Goal: Find specific page/section

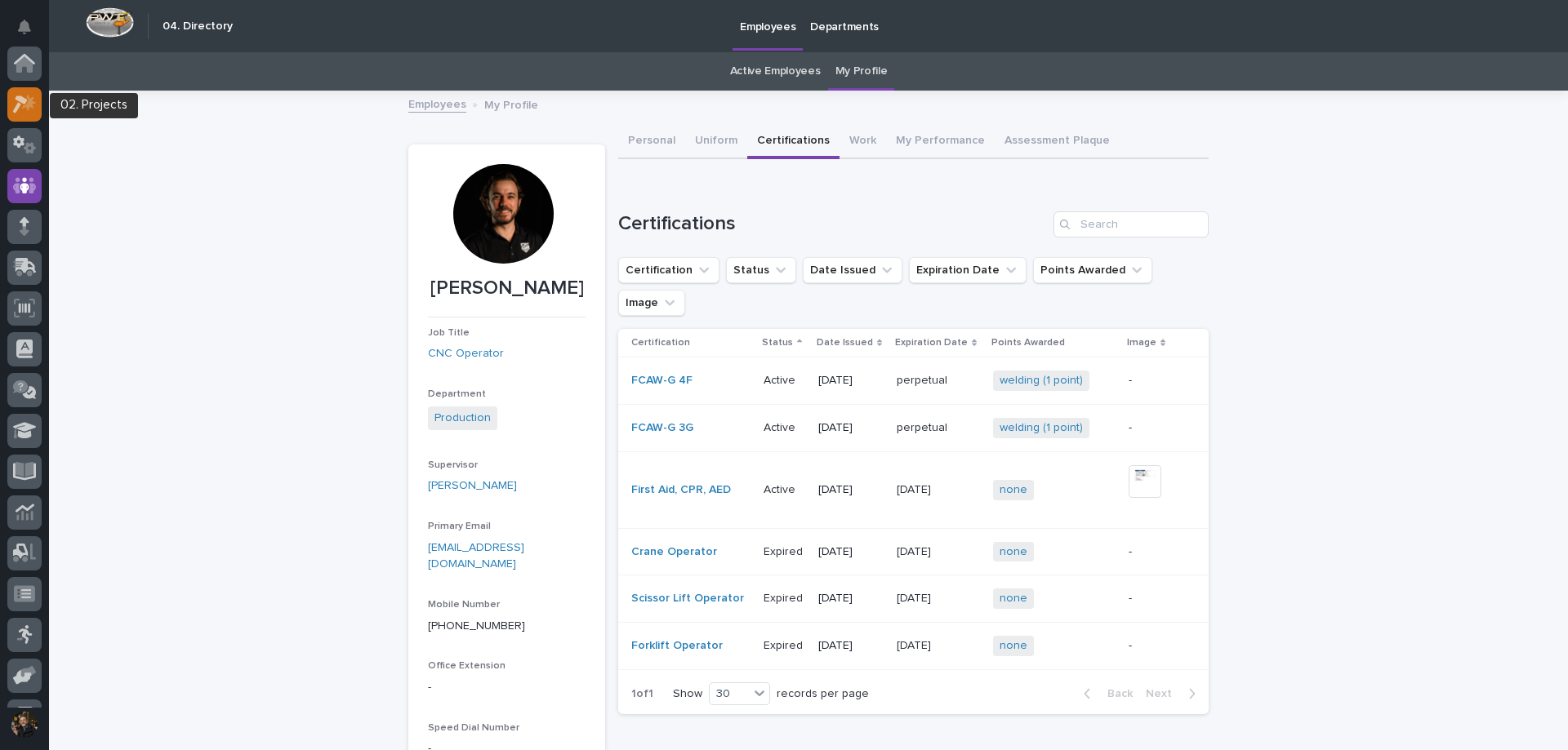
click at [23, 103] on icon at bounding box center [20, 105] width 15 height 18
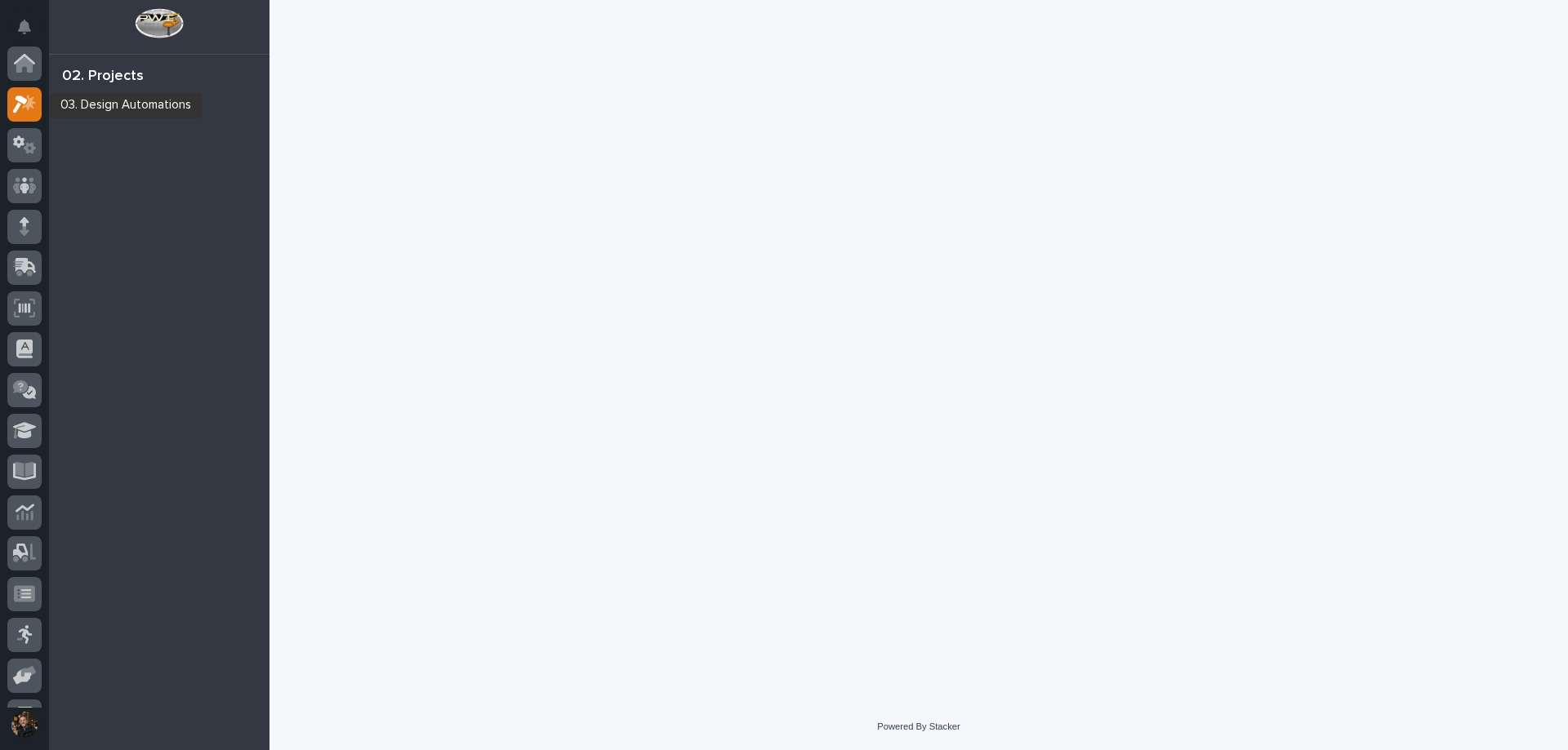
scroll to position [41, 0]
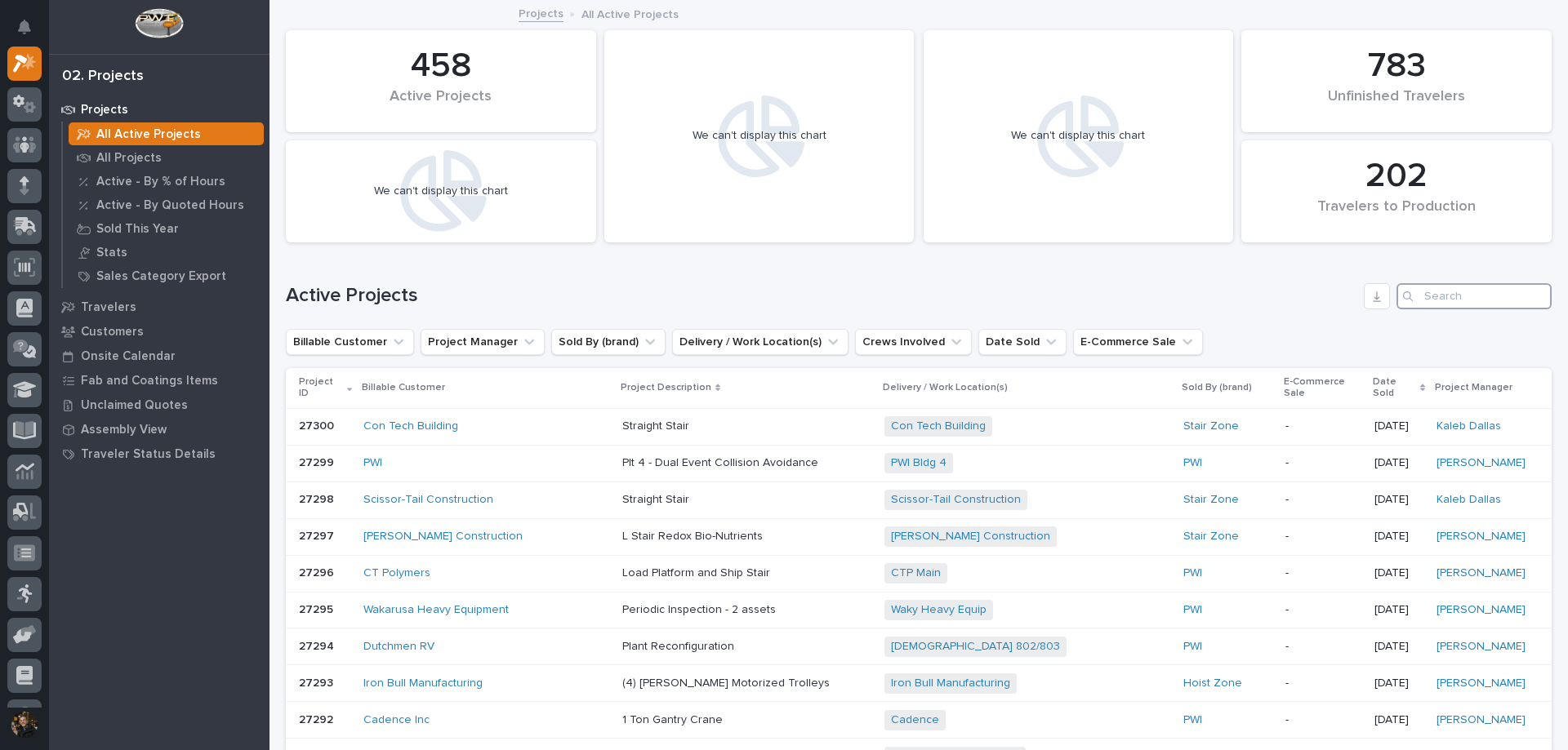
click at [1449, 290] on input "Search" at bounding box center [1474, 296] width 155 height 26
type input "26583"
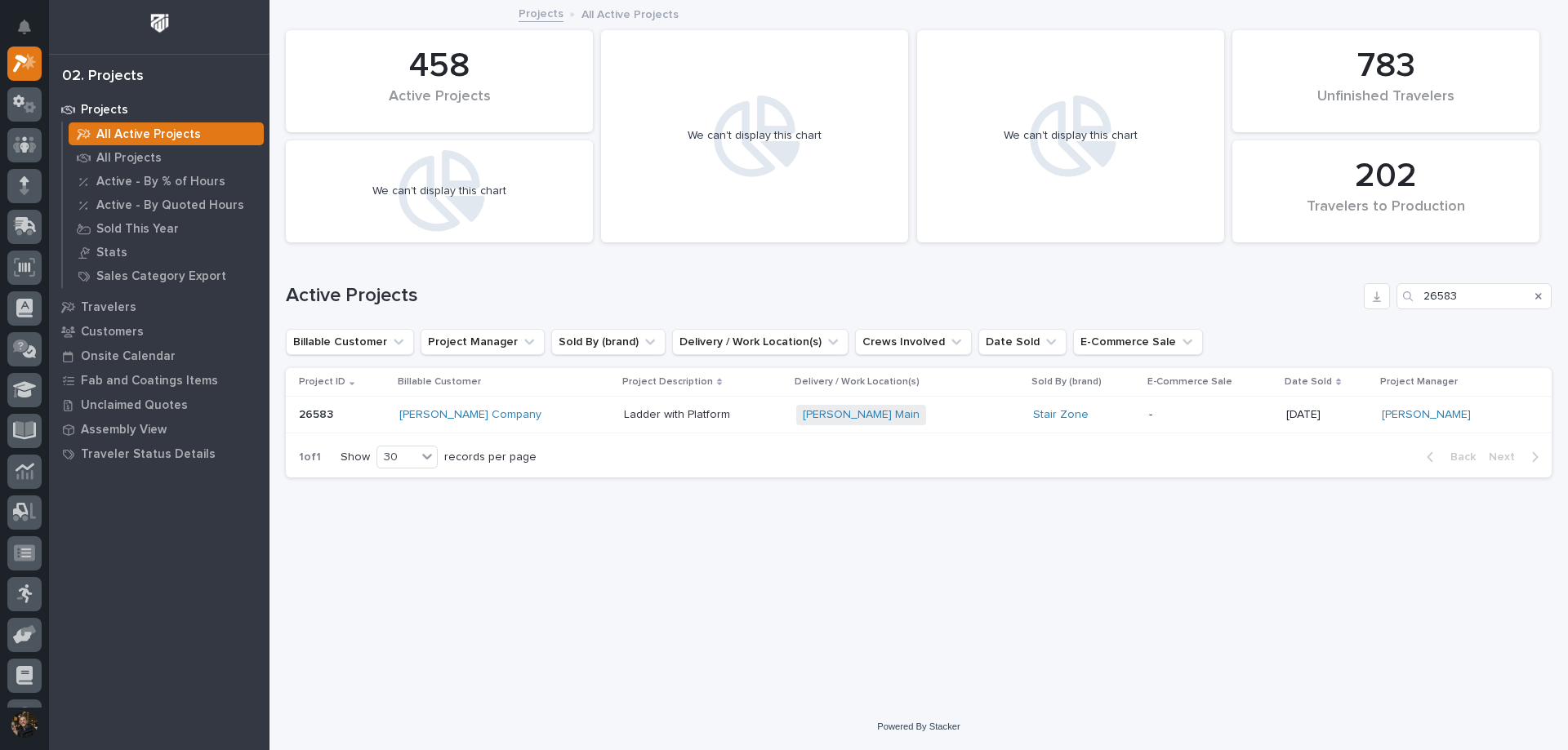
click at [574, 413] on div "[PERSON_NAME] Company" at bounding box center [505, 415] width 211 height 14
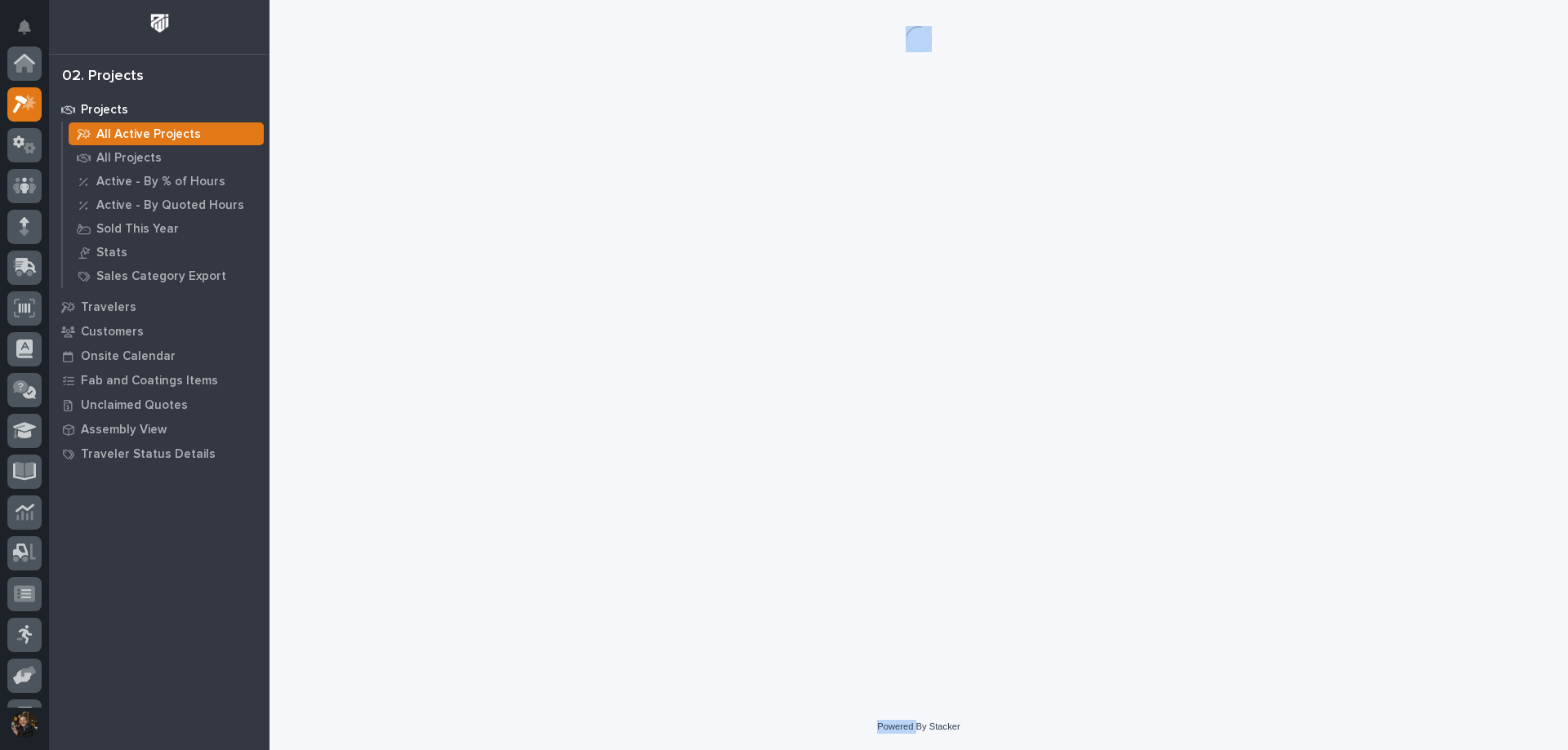
scroll to position [41, 0]
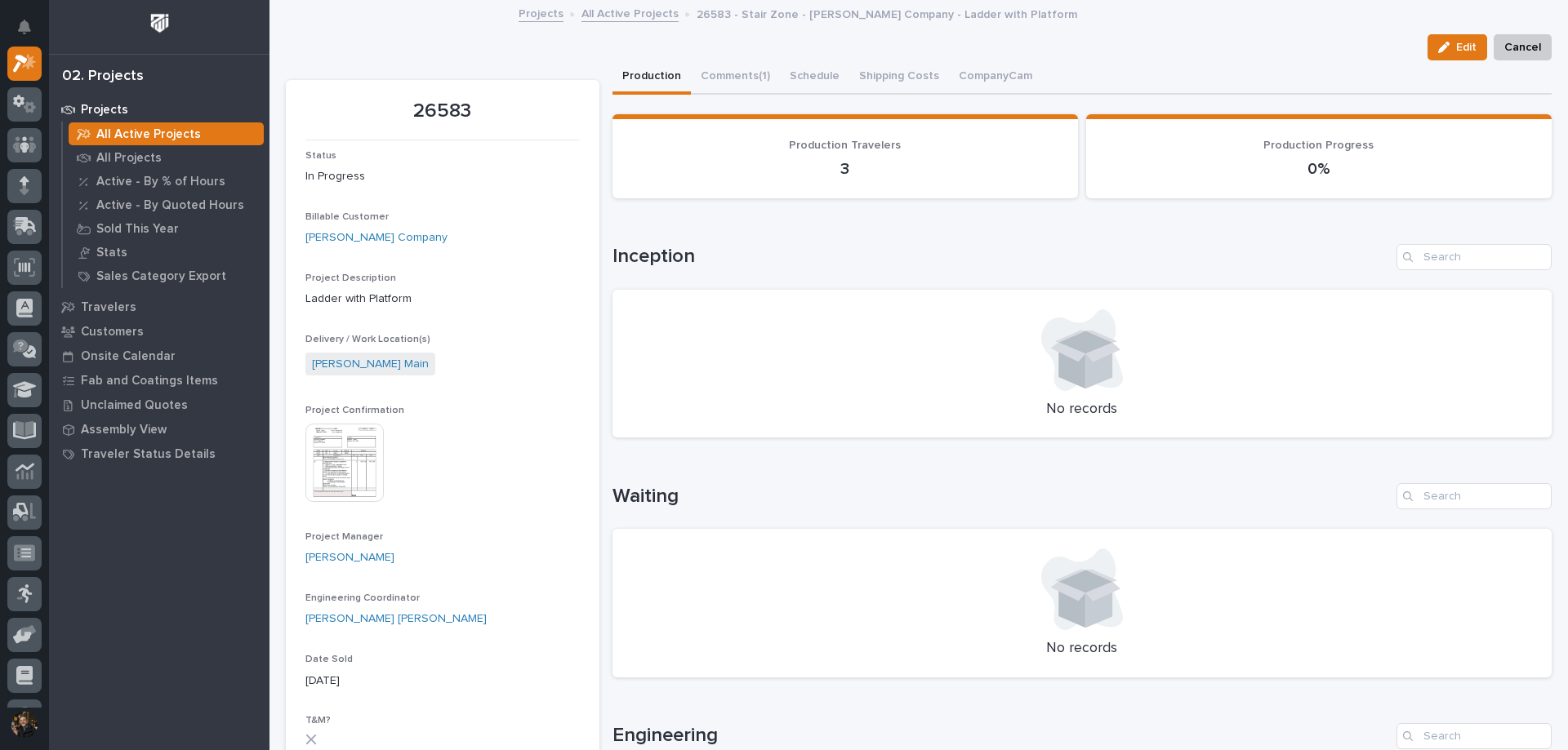
click at [511, 49] on div "Edit Cancel" at bounding box center [919, 47] width 1266 height 26
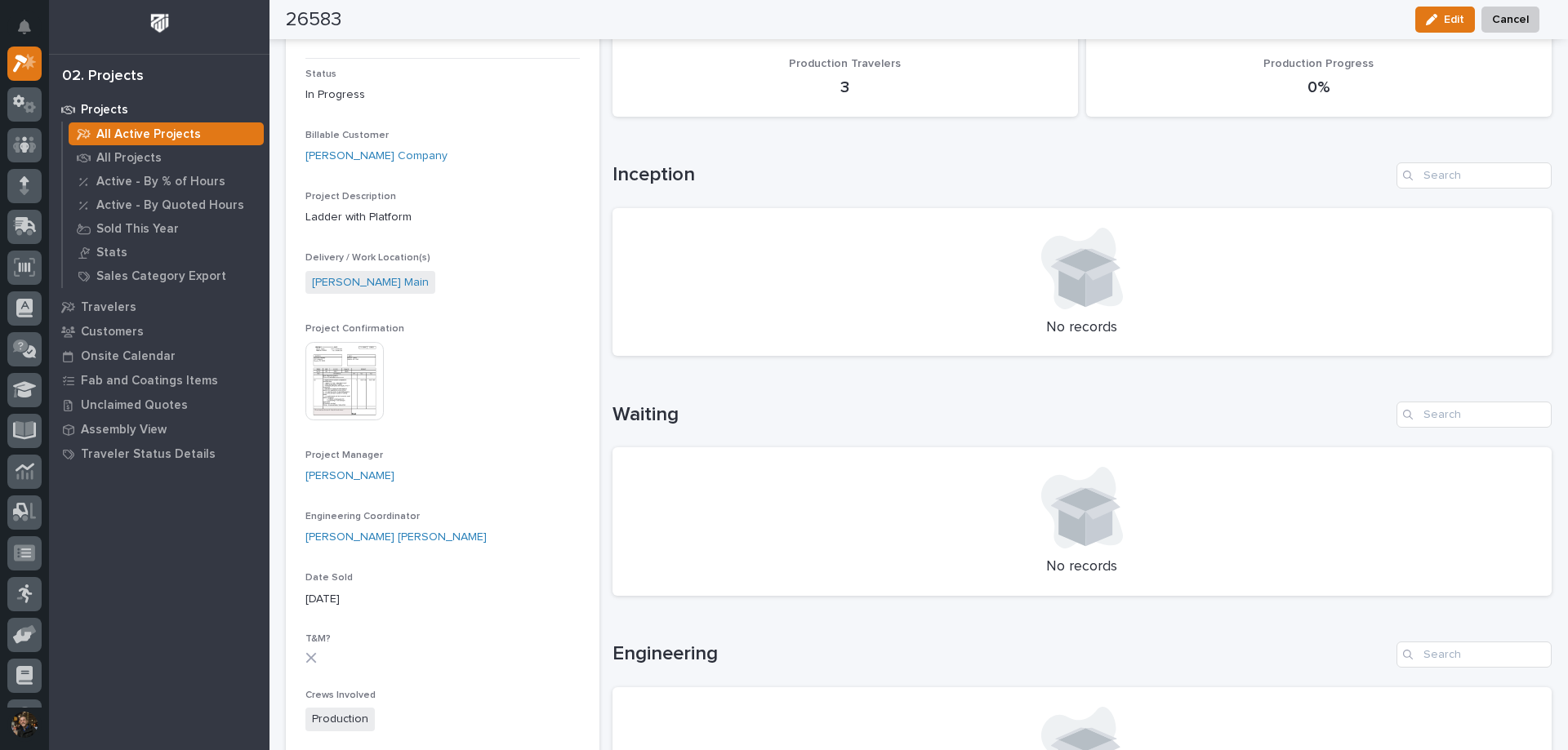
scroll to position [0, 0]
